Goal: Task Accomplishment & Management: Use online tool/utility

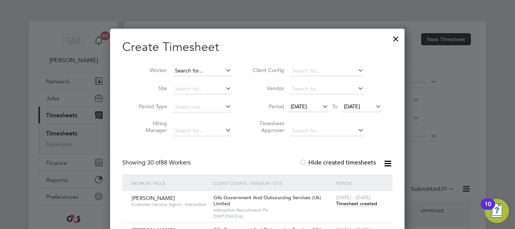
click at [213, 67] on input at bounding box center [201, 71] width 59 height 11
click at [217, 77] on li "Lubn a [PERSON_NAME]" at bounding box center [205, 81] width 66 height 10
type input "[PERSON_NAME]"
drag, startPoint x: 351, startPoint y: 203, endPoint x: 355, endPoint y: 202, distance: 4.2
click at [351, 204] on span "Timesheet created" at bounding box center [356, 203] width 41 height 7
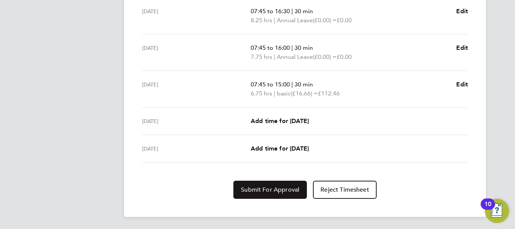
click at [278, 185] on button "Submit For Approval" at bounding box center [270, 190] width 74 height 18
